Goal: Transaction & Acquisition: Purchase product/service

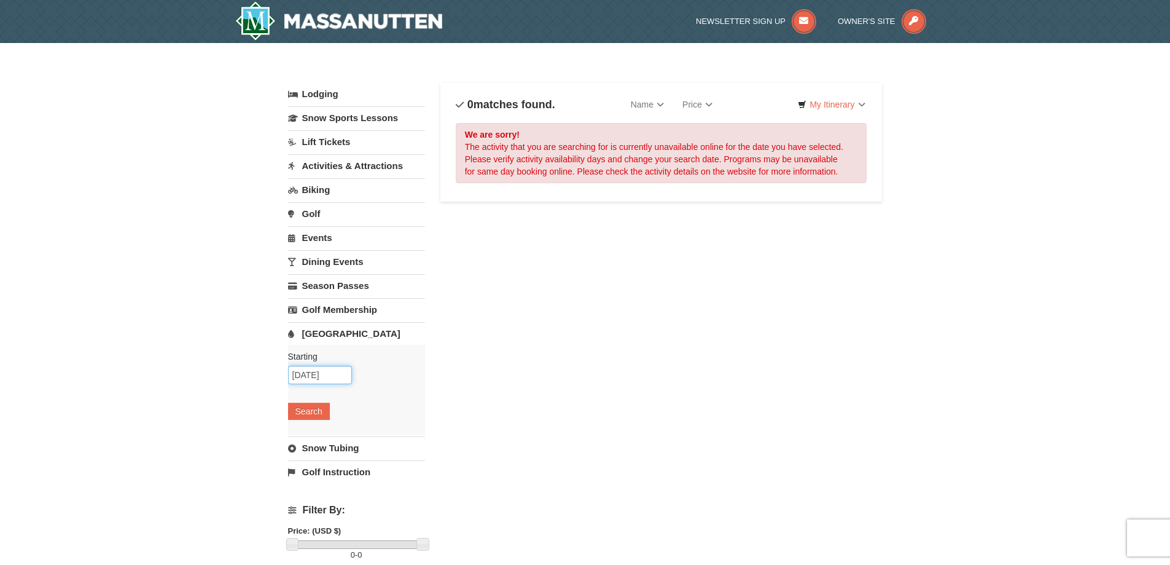
click at [332, 377] on input "10/24/2025" at bounding box center [320, 374] width 64 height 18
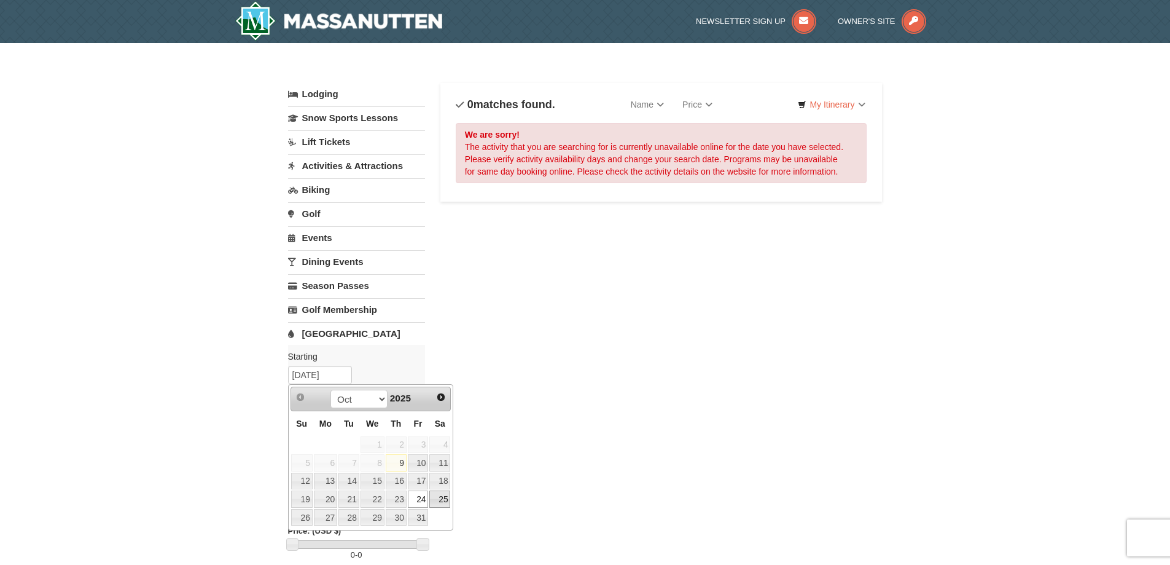
click at [438, 497] on link "25" at bounding box center [439, 498] width 21 height 17
type input "[DATE]"
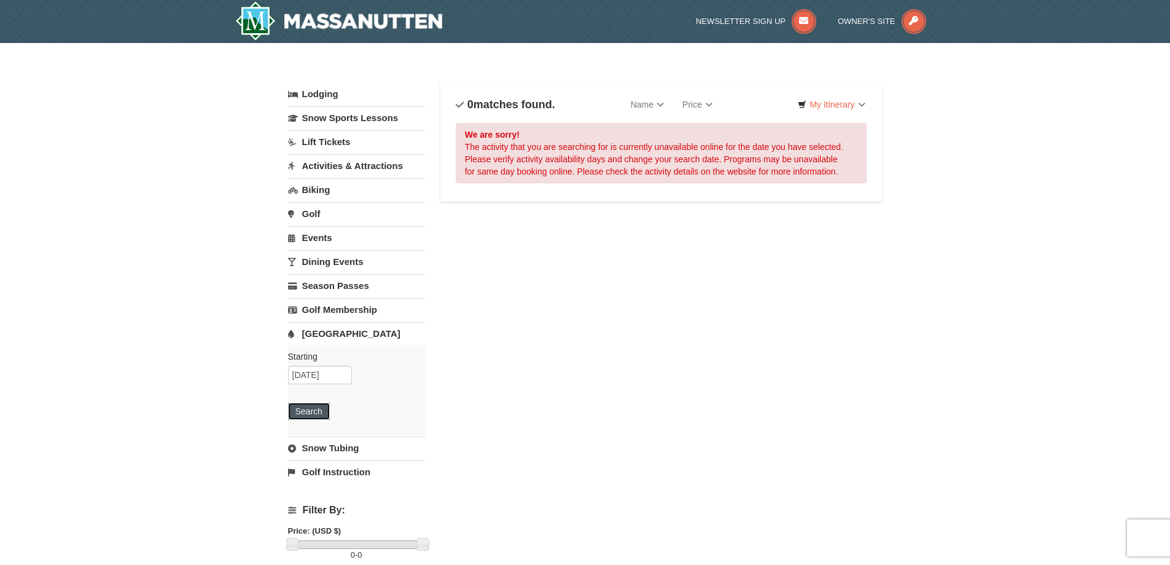
click at [318, 409] on button "Search" at bounding box center [309, 410] width 42 height 17
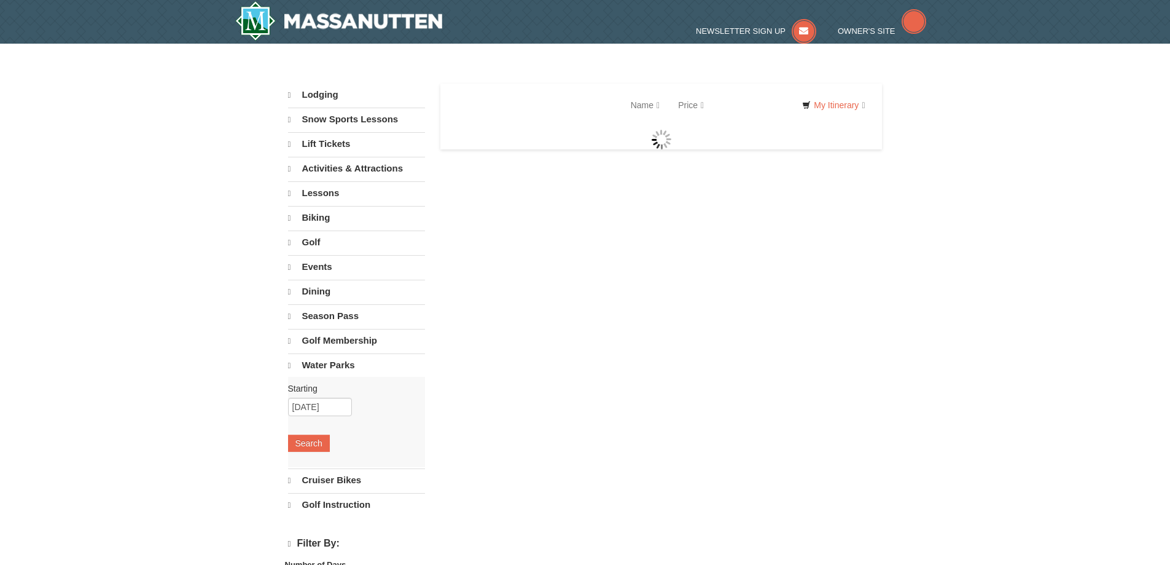
select select "10"
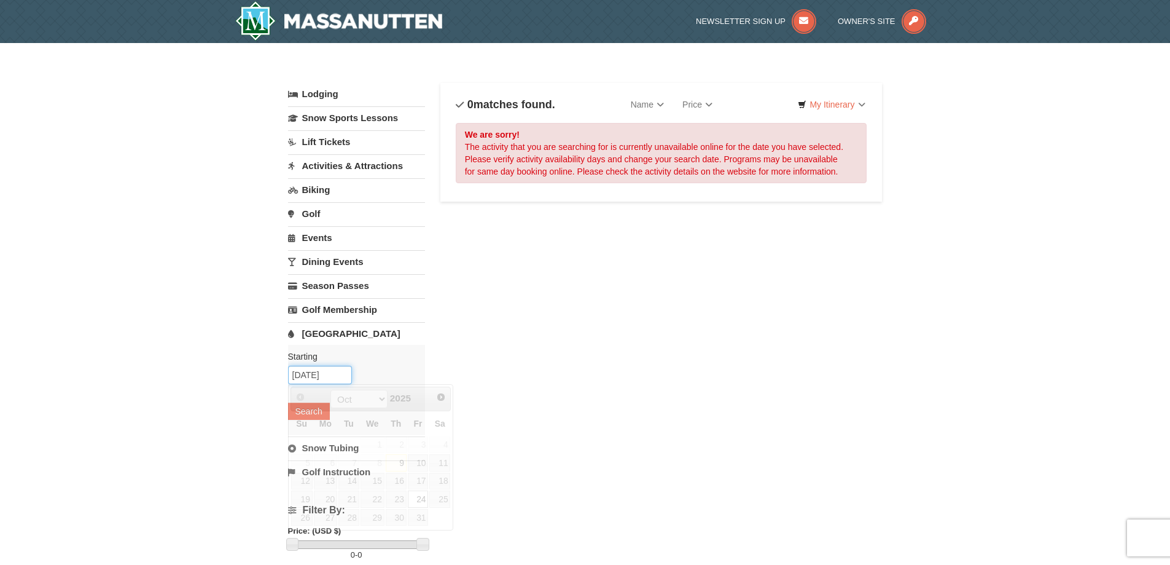
click at [335, 382] on input "10/24/2025" at bounding box center [320, 374] width 64 height 18
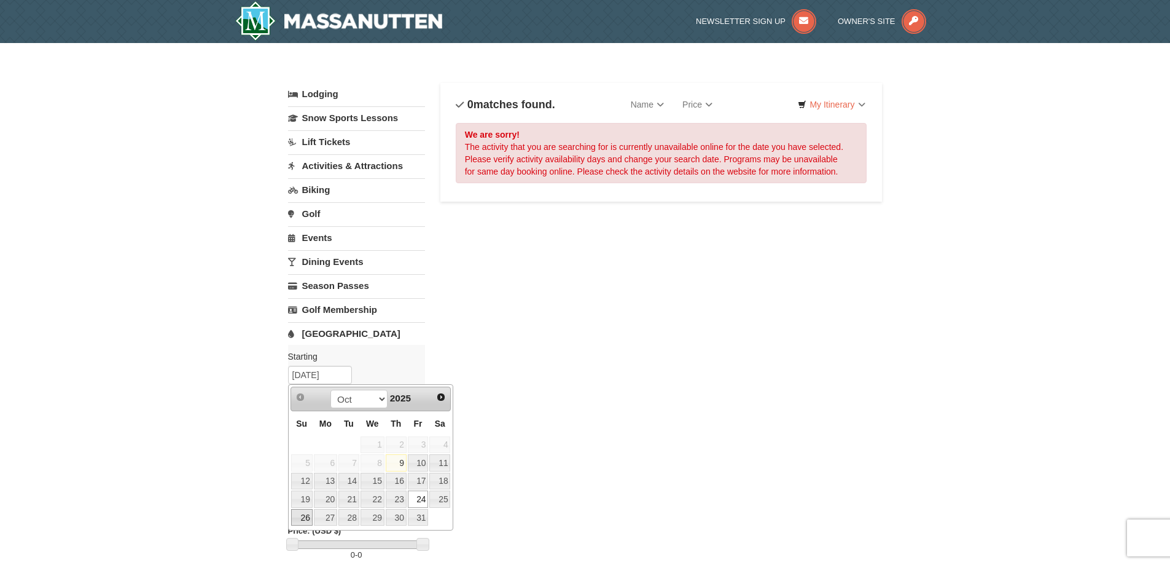
click at [308, 515] on link "26" at bounding box center [301, 517] width 21 height 17
type input "10/26/2025"
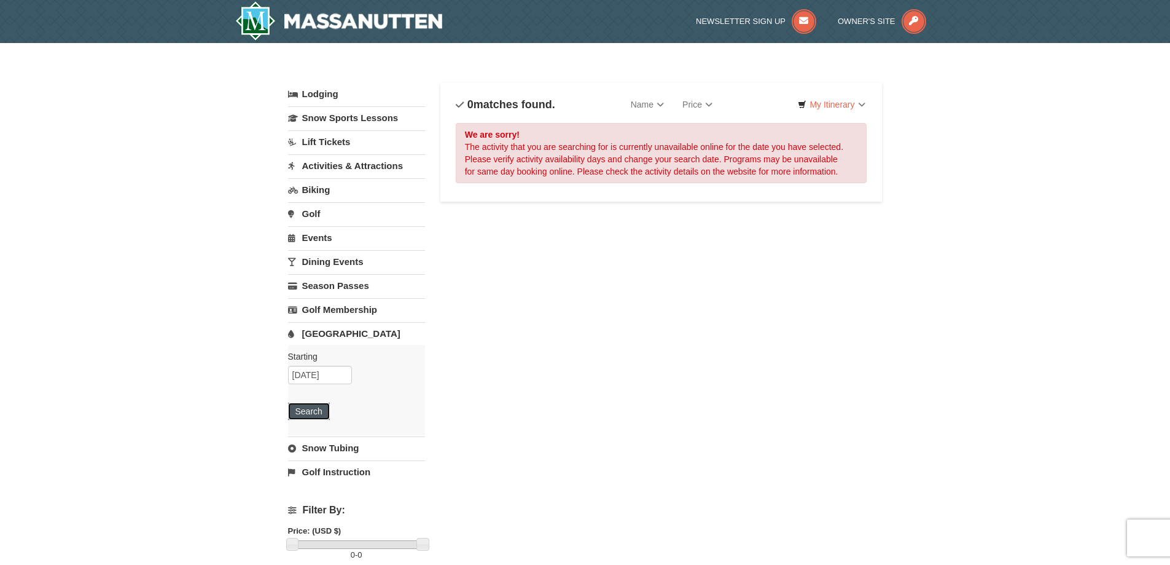
click at [318, 412] on button "Search" at bounding box center [309, 410] width 42 height 17
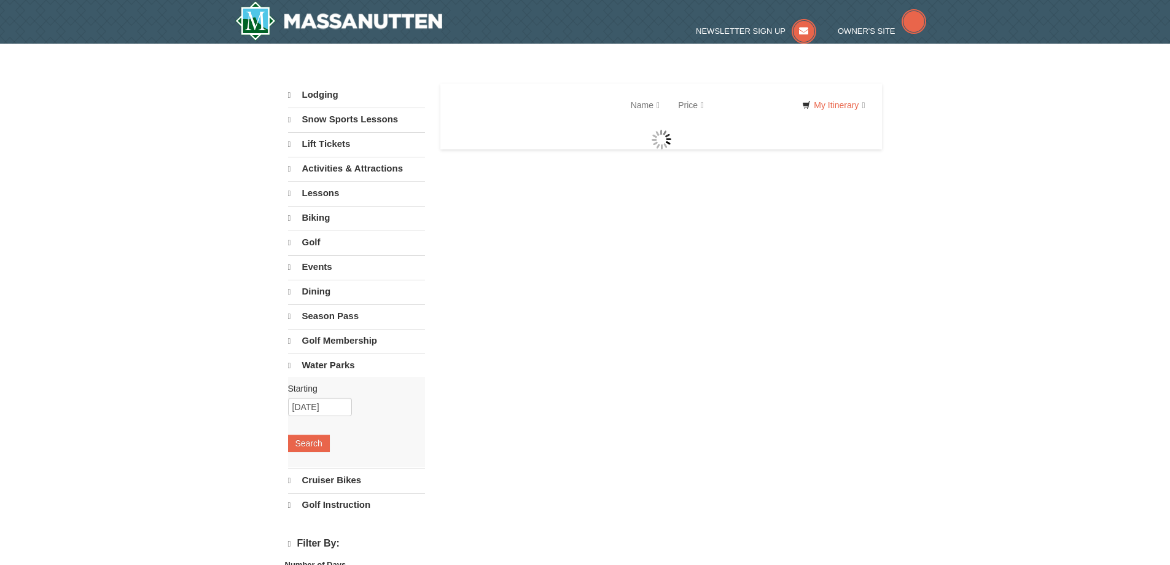
select select "10"
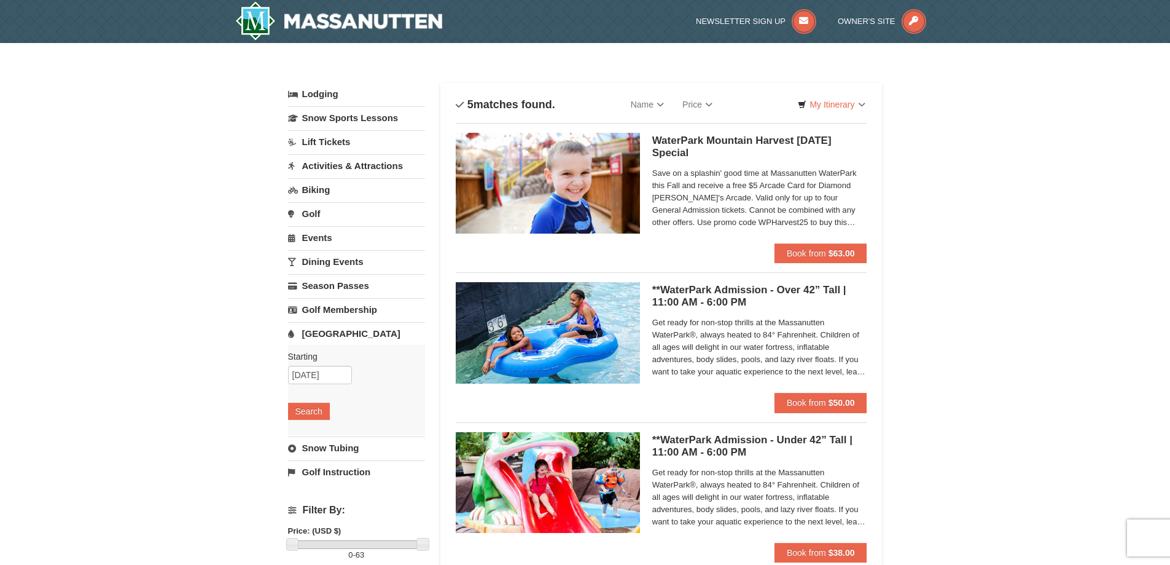
click at [708, 222] on span "Save on a splashin' good time at Massanutten WaterPark this Fall and receive a …" at bounding box center [759, 197] width 215 height 61
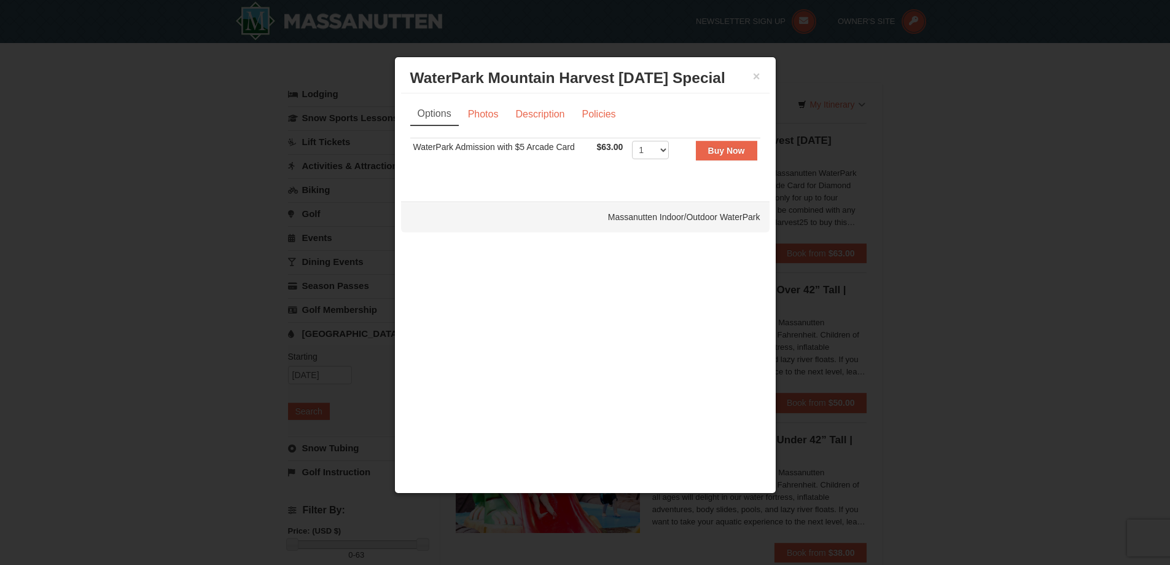
click at [480, 127] on div "Options Photos Description Policies Sorry, no matches found. Please remove some…" at bounding box center [585, 141] width 350 height 77
click at [757, 72] on button "×" at bounding box center [756, 76] width 7 height 12
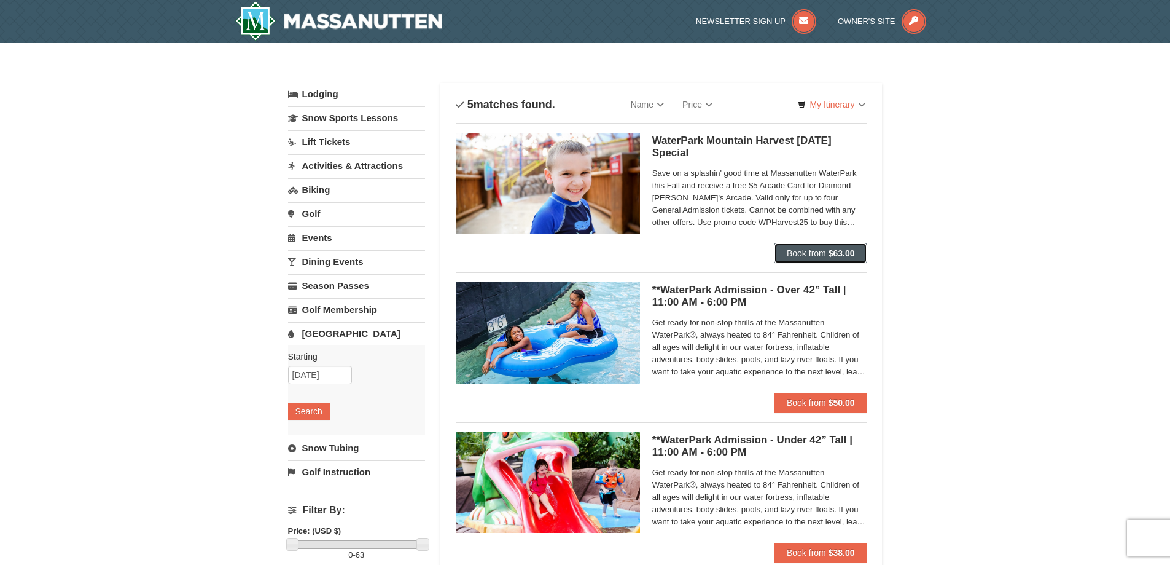
click at [808, 253] on span "Book from" at bounding box center [806, 253] width 39 height 10
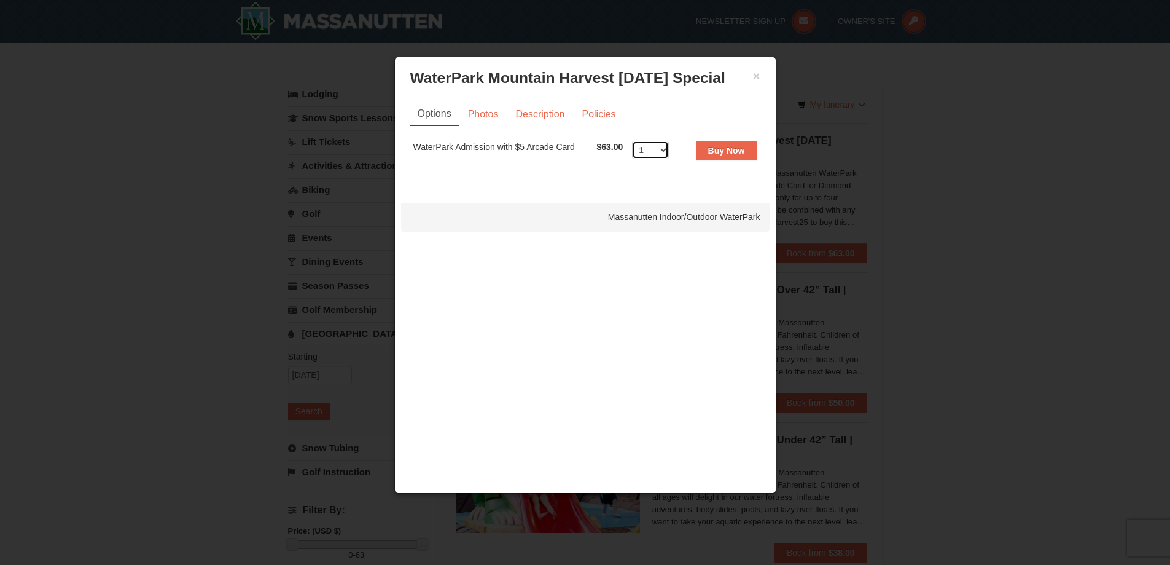
click at [660, 150] on select "1 2 3 4 5 6 7 8 9 10 11 12 13 14 15 16 17 18 19 20 21 22" at bounding box center [650, 150] width 37 height 18
select select "5"
click at [632, 141] on select "1 2 3 4 5 6 7 8 9 10 11 12 13 14 15 16 17 18 19 20 21 22" at bounding box center [650, 150] width 37 height 18
click at [734, 153] on strong "Buy Now" at bounding box center [726, 151] width 37 height 10
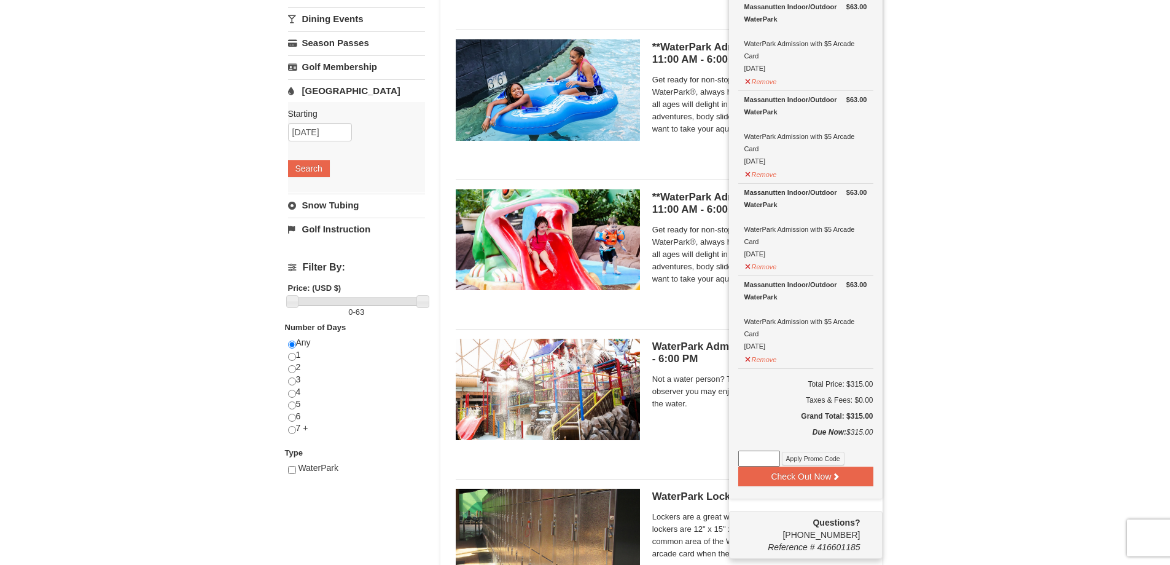
scroll to position [249, 0]
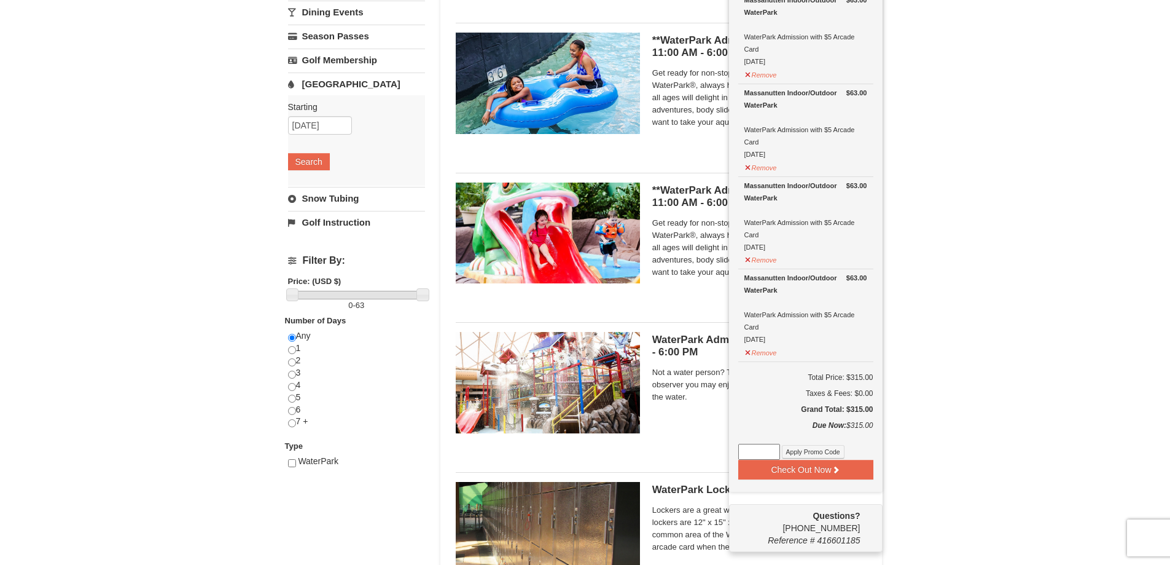
click at [761, 451] on input at bounding box center [759, 452] width 42 height 16
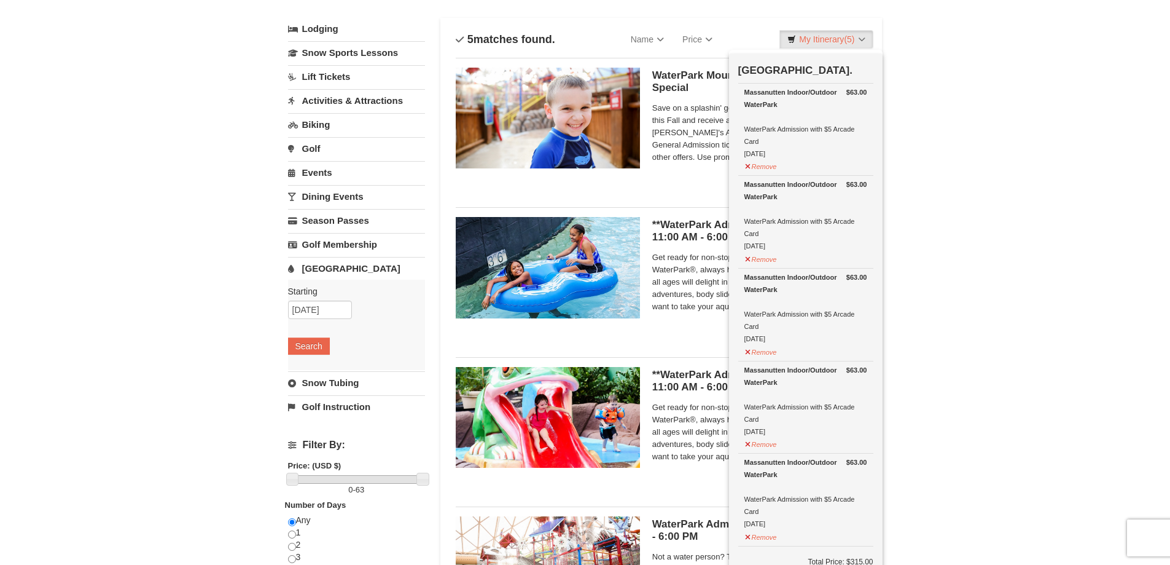
scroll to position [0, 0]
click at [632, 179] on div "WaterPark Mountain Harvest Sunday Special Massanutten Indoor/Outdoor WaterPark …" at bounding box center [662, 123] width 412 height 130
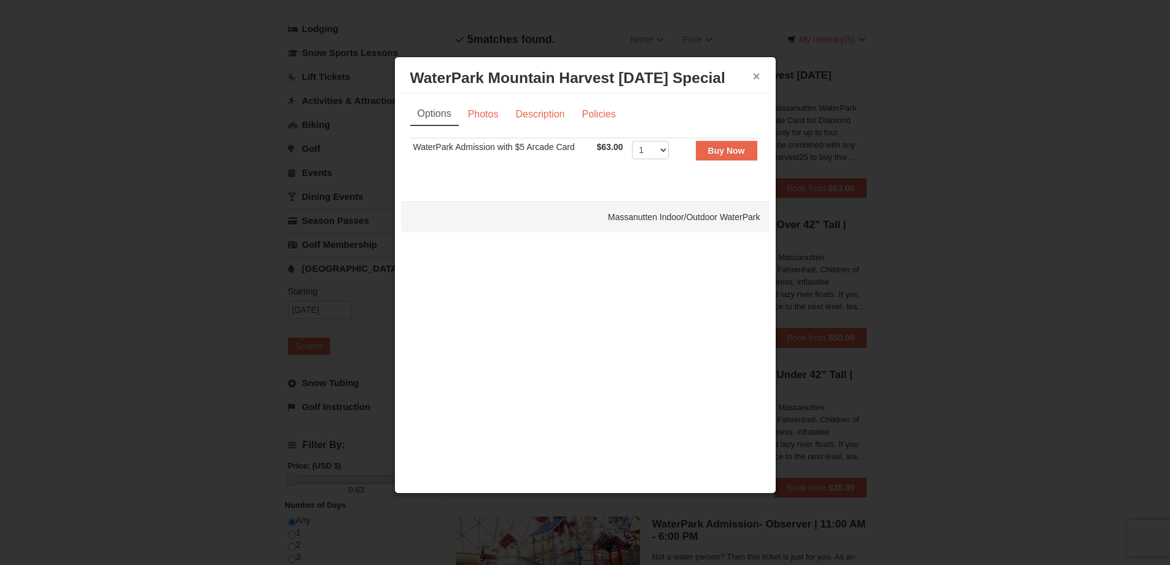
click at [759, 70] on button "×" at bounding box center [756, 76] width 7 height 12
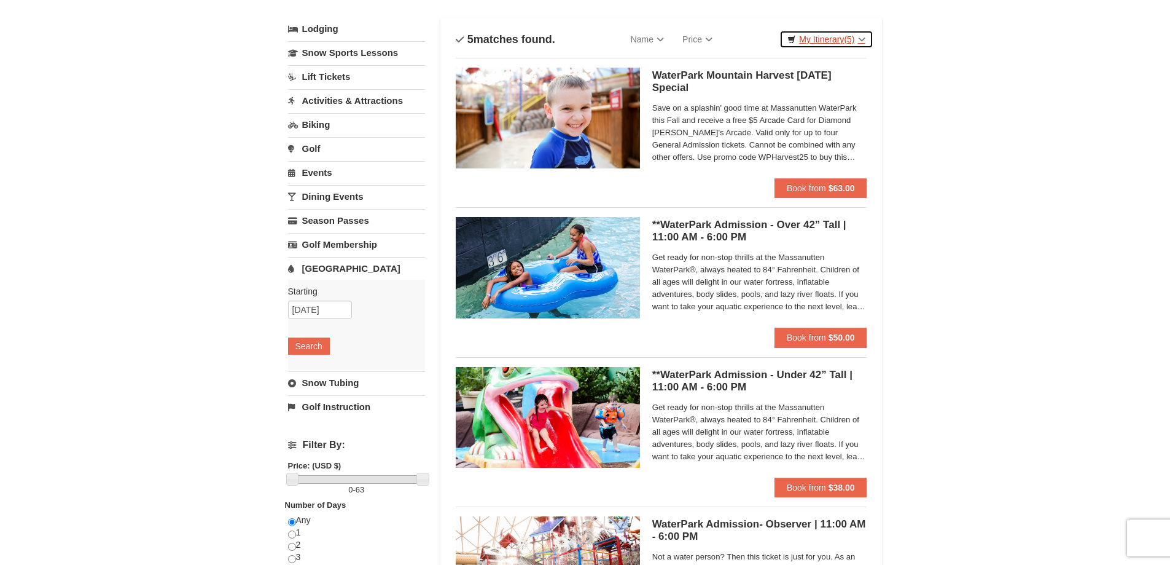
click at [856, 40] on link "My Itinerary (5)" at bounding box center [826, 39] width 93 height 18
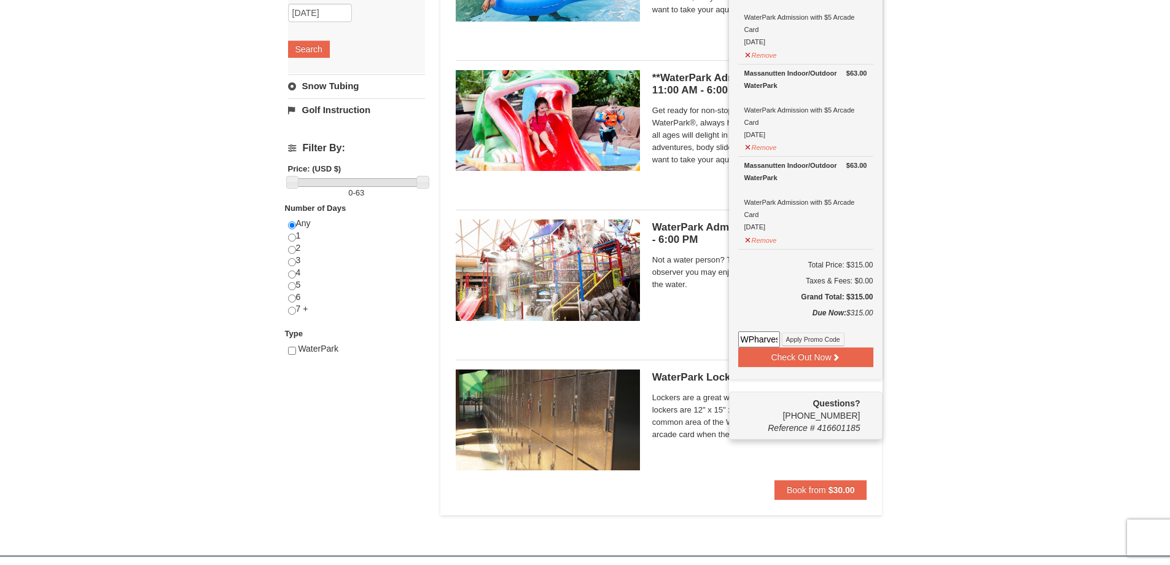
scroll to position [372, 0]
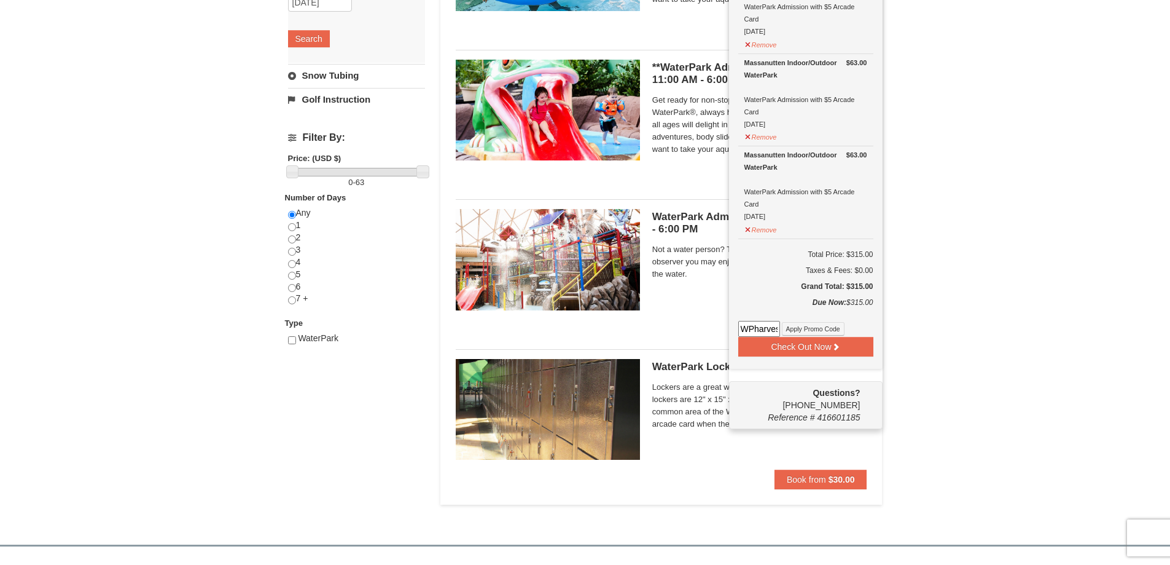
click at [768, 327] on input "WPharvest" at bounding box center [759, 329] width 42 height 16
type input "WPharvest25"
click at [822, 324] on button "Apply Promo Code" at bounding box center [813, 329] width 63 height 14
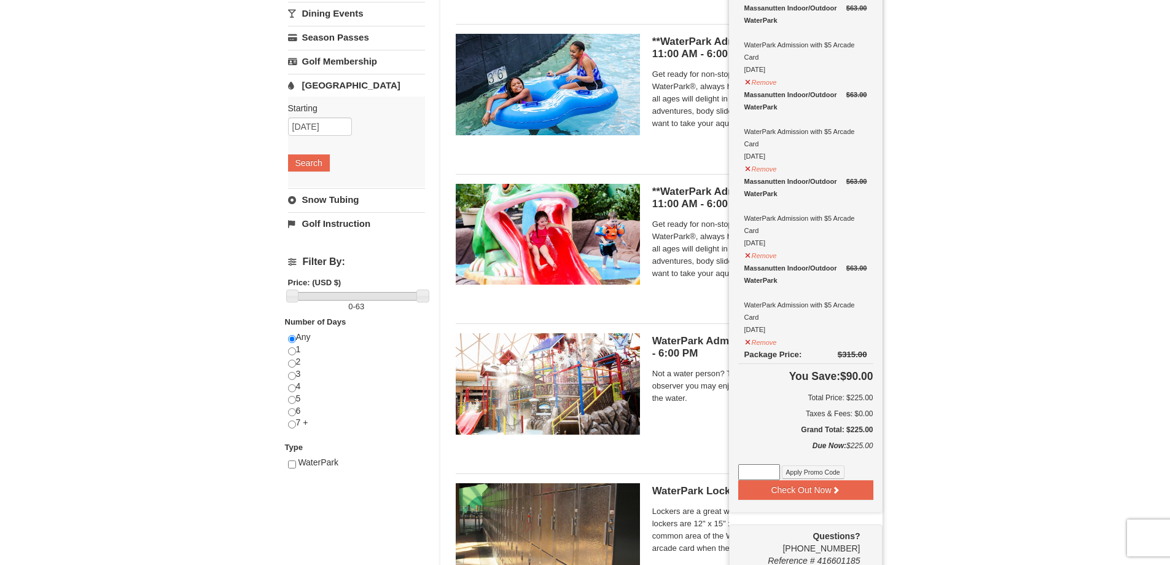
scroll to position [249, 0]
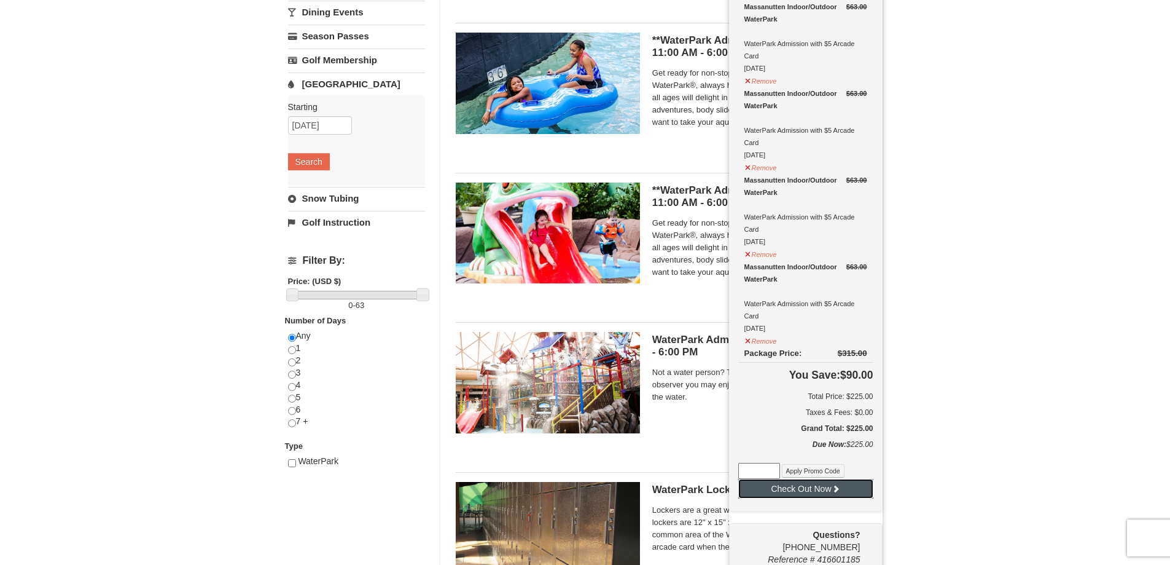
click at [843, 494] on button "Check Out Now" at bounding box center [805, 489] width 135 height 20
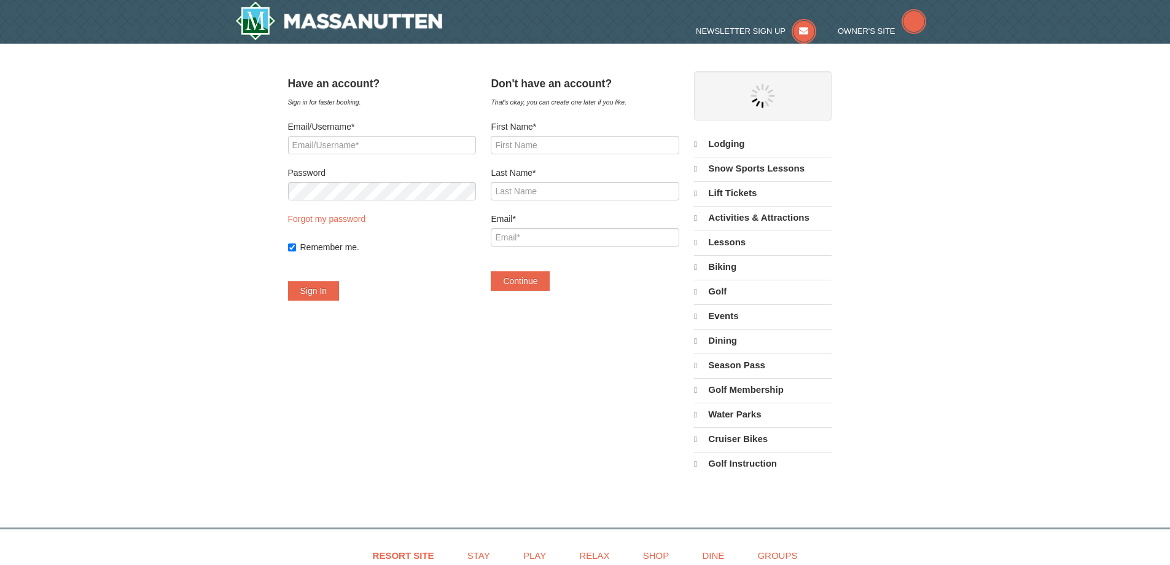
select select "10"
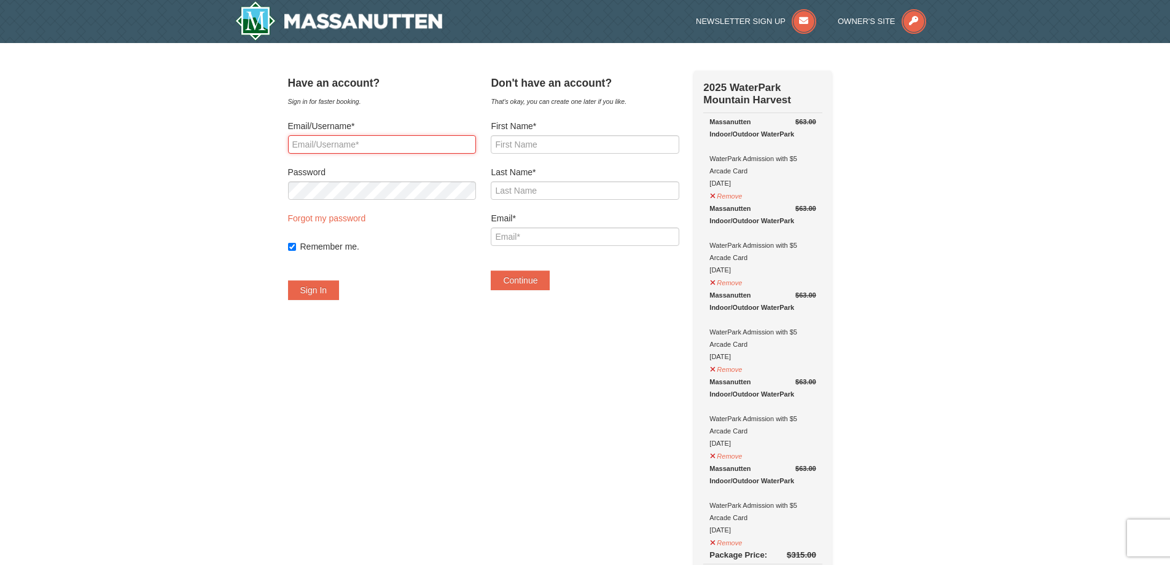
click at [385, 144] on input "Email/Username*" at bounding box center [382, 144] width 188 height 18
type input "[EMAIL_ADDRESS][DOMAIN_NAME]"
click at [333, 295] on button "Sign In" at bounding box center [314, 290] width 52 height 20
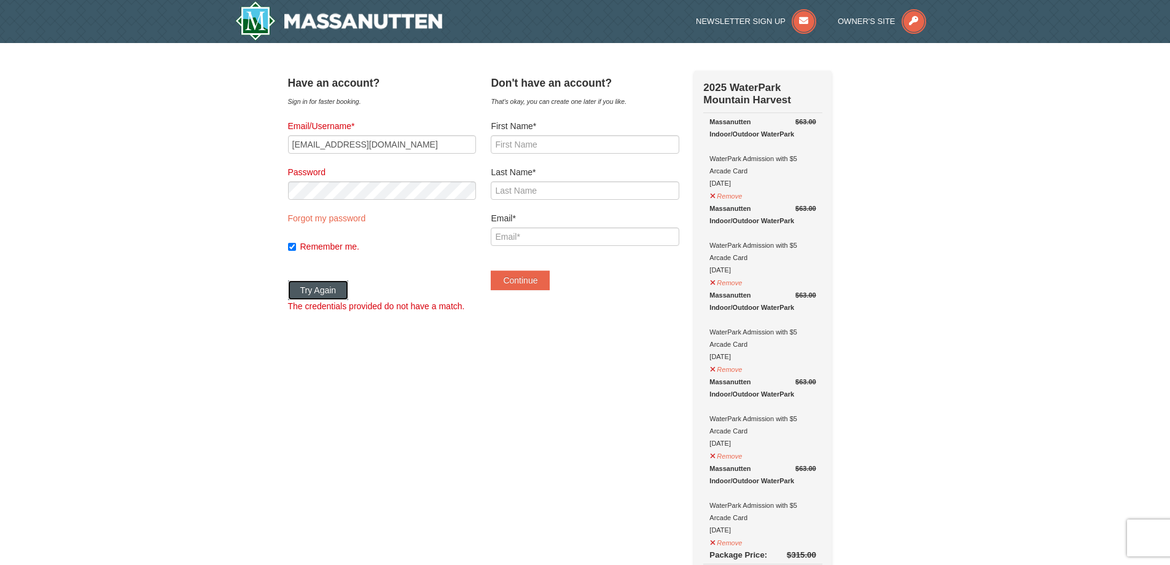
click at [337, 294] on button "Try Again" at bounding box center [318, 290] width 61 height 20
click at [250, 182] on div "× Have an account? Sign in for faster booking. Email/Username* avweisenb@gmail.…" at bounding box center [585, 566] width 1170 height 1047
click at [288, 280] on button "Try Again" at bounding box center [318, 290] width 61 height 20
click at [593, 152] on input "First Name*" at bounding box center [585, 144] width 188 height 18
type input "Amy"
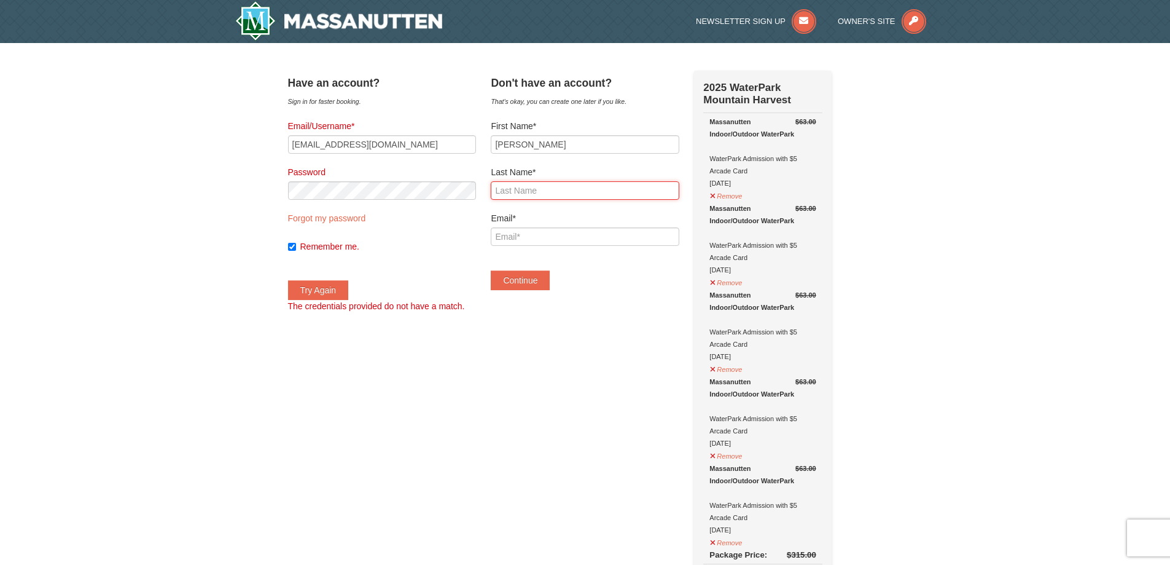
type input "Weisenburger"
type input "[EMAIL_ADDRESS][DOMAIN_NAME]"
click at [536, 279] on button "Continue" at bounding box center [520, 280] width 59 height 20
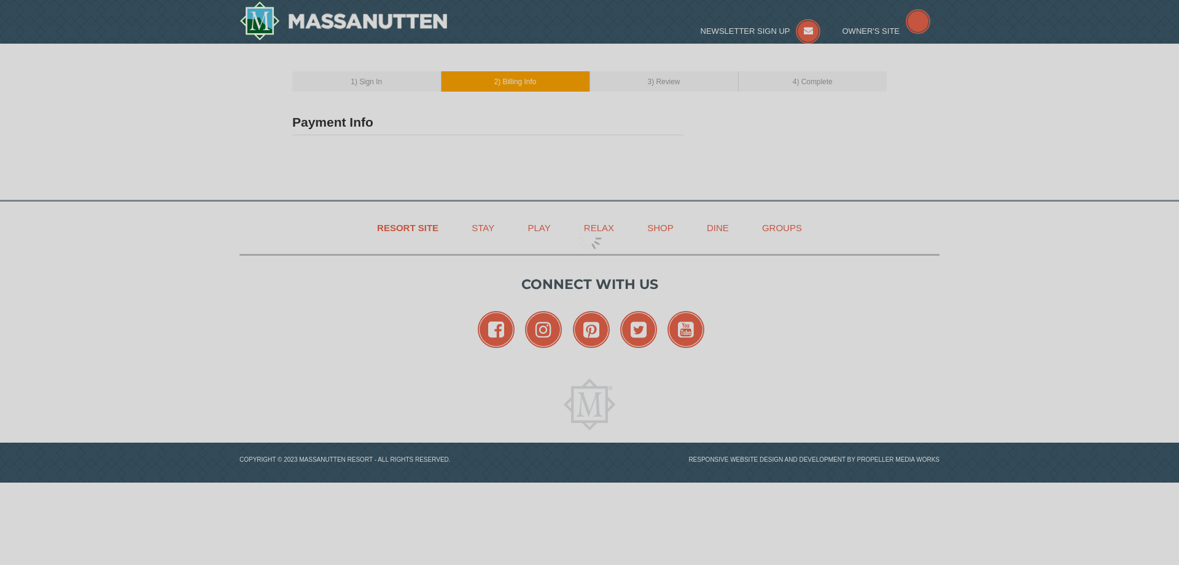
type input "[PERSON_NAME]"
type input "[EMAIL_ADDRESS][DOMAIN_NAME]"
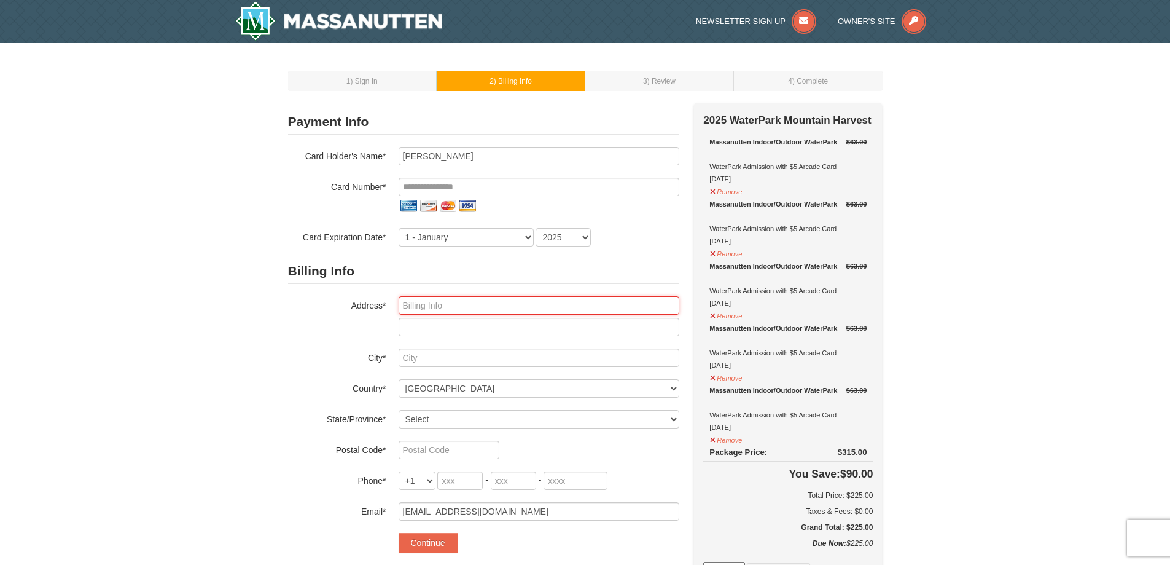
click at [496, 307] on input "text" at bounding box center [539, 305] width 281 height 18
type input "[STREET_ADDRESS]"
type input "Kents Store"
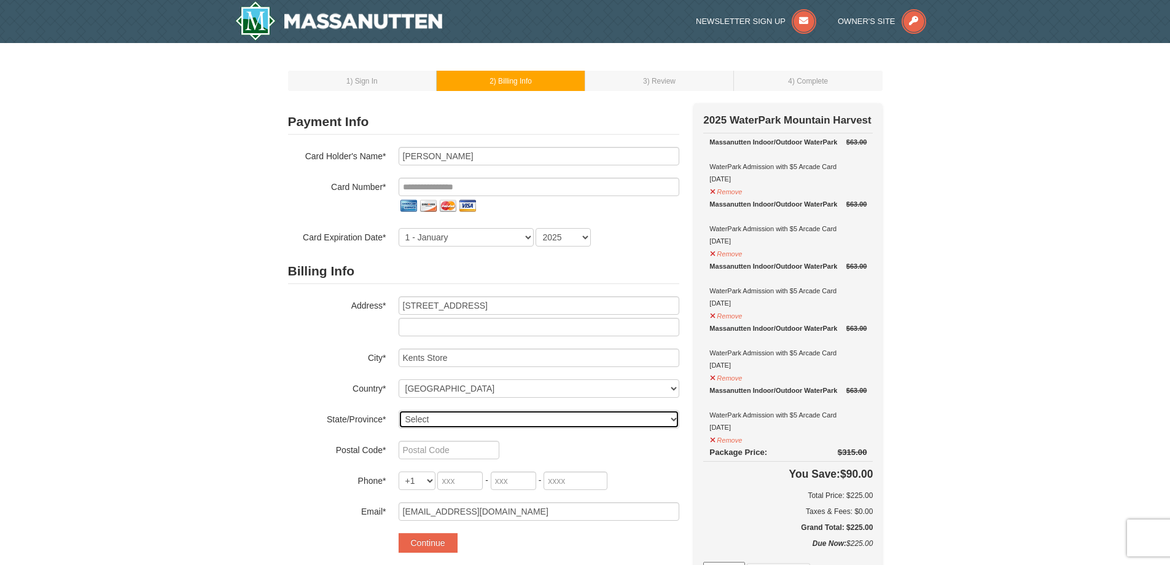
select select "VA"
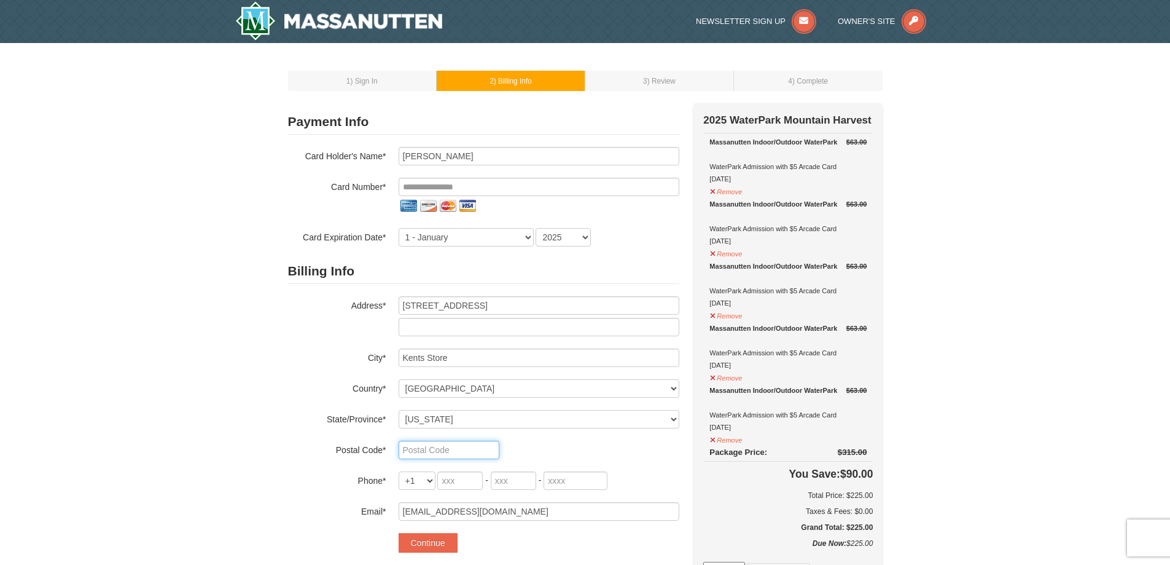
type input "23084"
type input "540"
type input "223"
type input "5018"
click at [1122, 195] on div "1 ) Sign In 2 ) Billing Info 3 ) Review ) Complete ×" at bounding box center [585, 515] width 1170 height 944
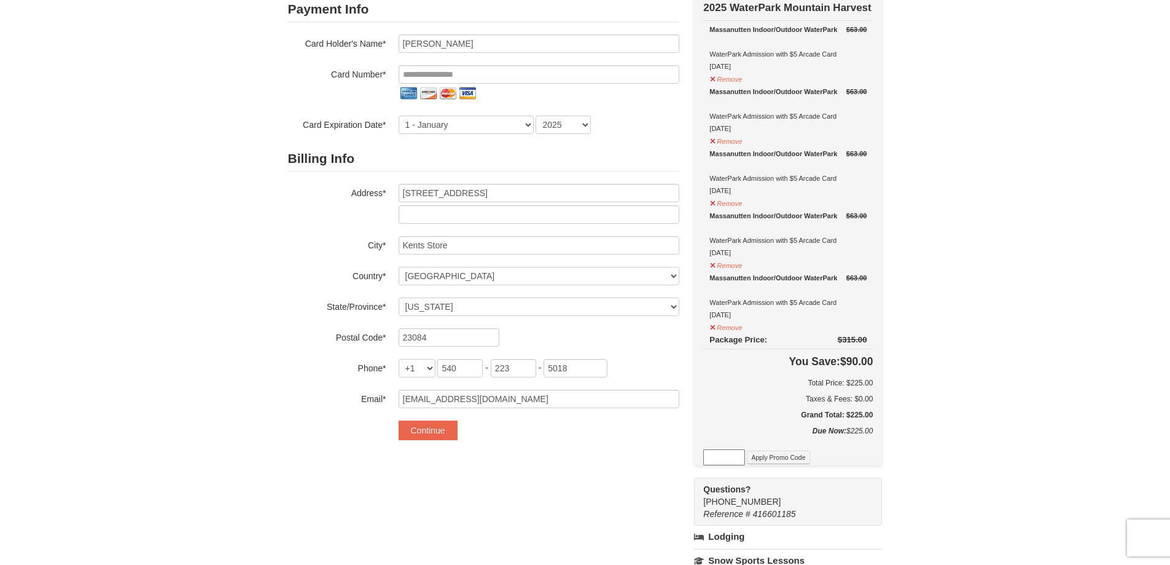
scroll to position [123, 0]
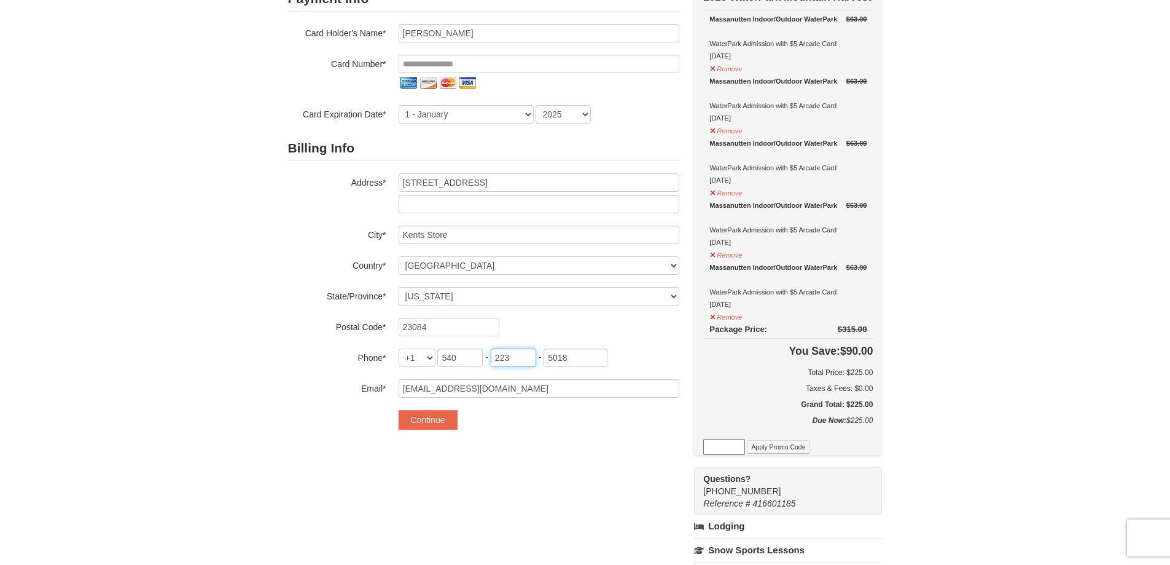
click at [513, 359] on input "223" at bounding box center [513, 357] width 45 height 18
type input "846"
click at [585, 349] on input "5018" at bounding box center [576, 357] width 64 height 18
type input "3374"
click at [570, 531] on div "Payment Info Card To Use* New Card CVV* Card Holder's Name* [PERSON_NAME] Card …" at bounding box center [585, 408] width 595 height 856
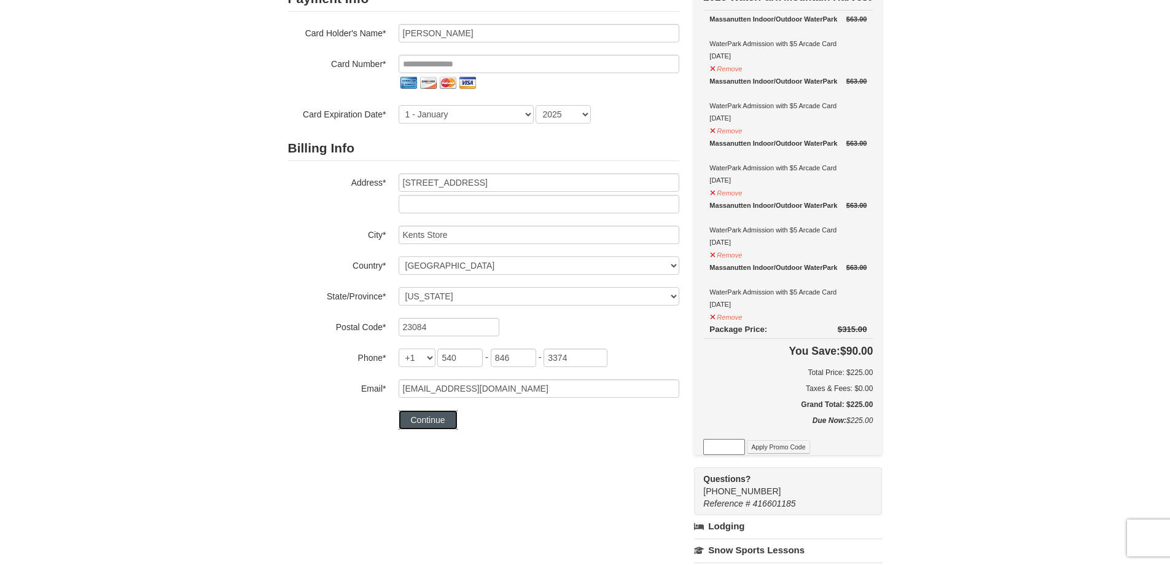
click at [420, 415] on button "Continue" at bounding box center [428, 420] width 59 height 20
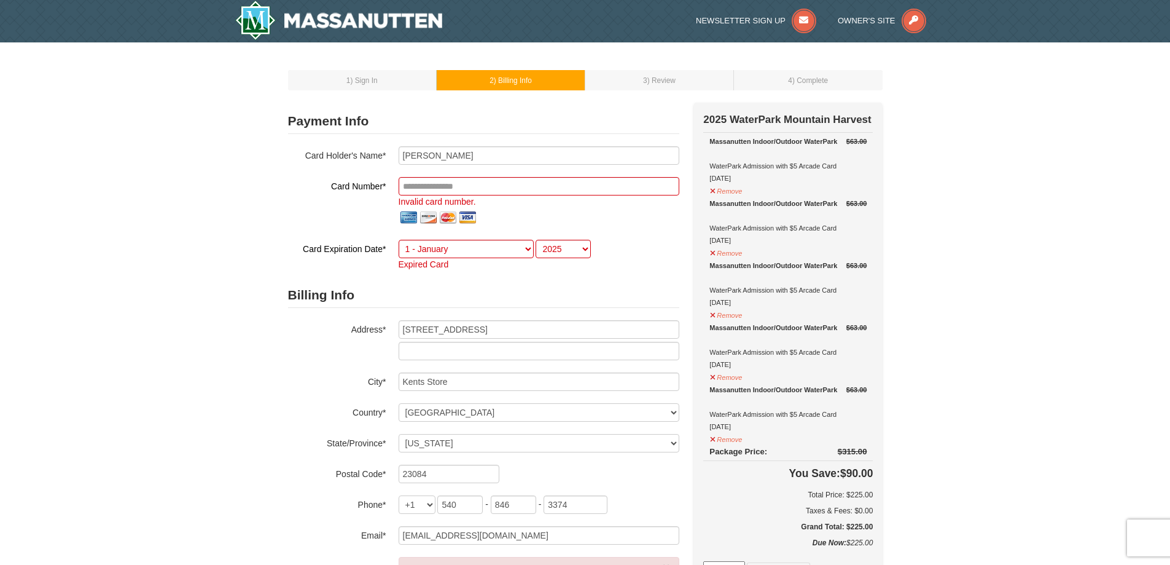
scroll to position [0, 0]
click at [479, 191] on input "tel" at bounding box center [539, 187] width 281 height 18
type input "**********"
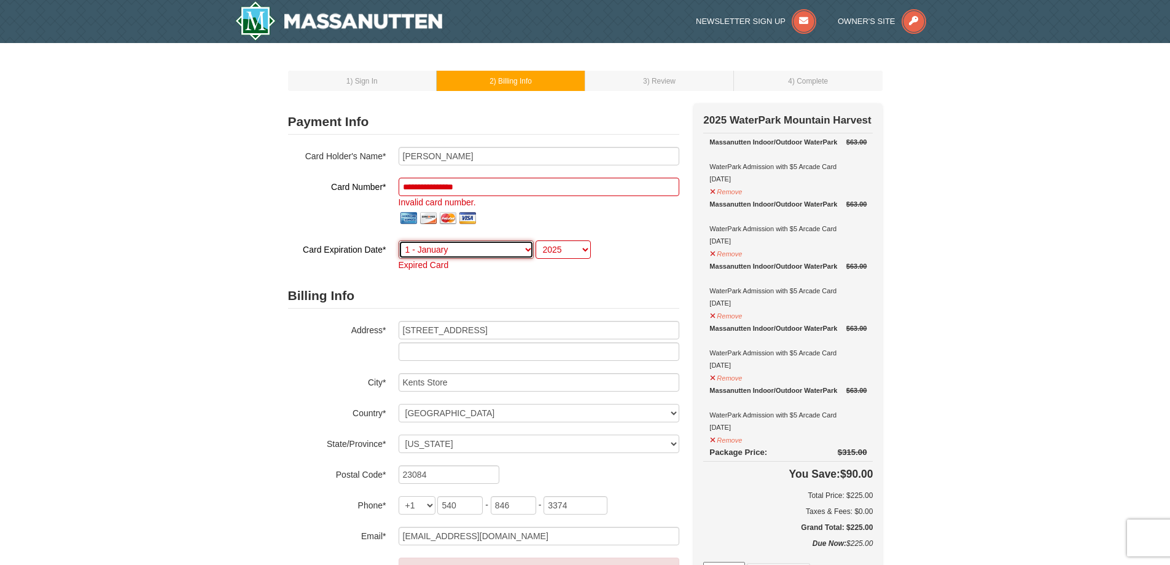
select select "2"
select select "2028"
click at [1031, 168] on div "1 ) Sign In 2 ) Billing Info 3 ) Review ) Complete ×" at bounding box center [585, 515] width 1170 height 944
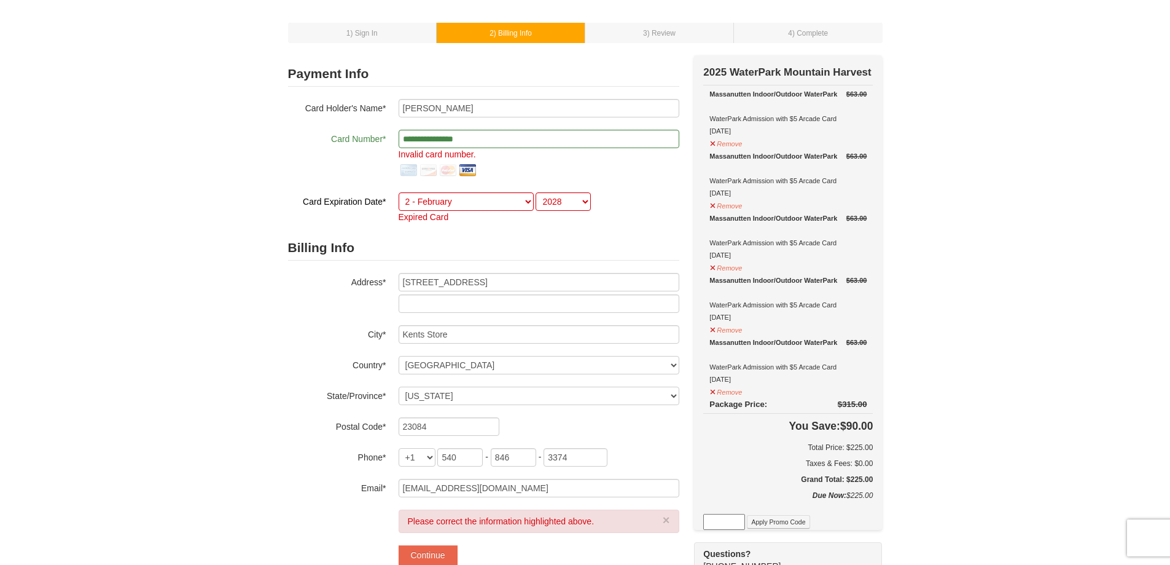
scroll to position [61, 0]
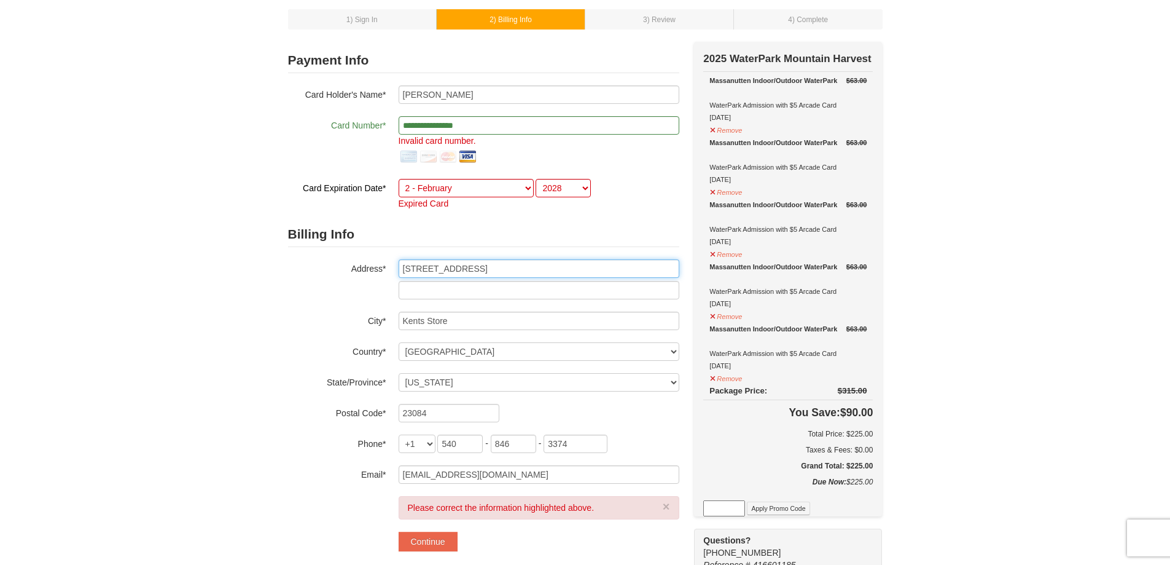
click at [518, 267] on input "[STREET_ADDRESS]" at bounding box center [539, 268] width 281 height 18
click at [1014, 140] on div "1 ) Sign In 2 ) Billing Info 3 ) Review ) Complete ×" at bounding box center [585, 454] width 1170 height 944
